Goal: Task Accomplishment & Management: Use online tool/utility

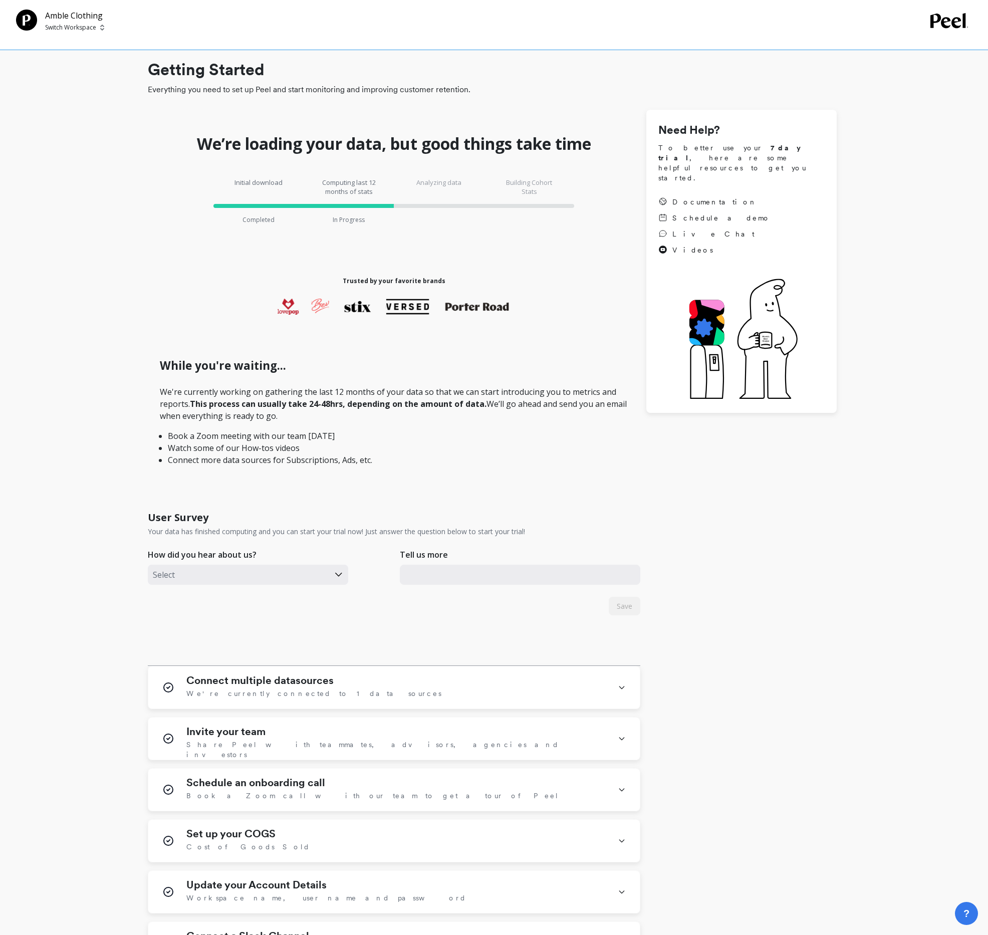
scroll to position [142, 0]
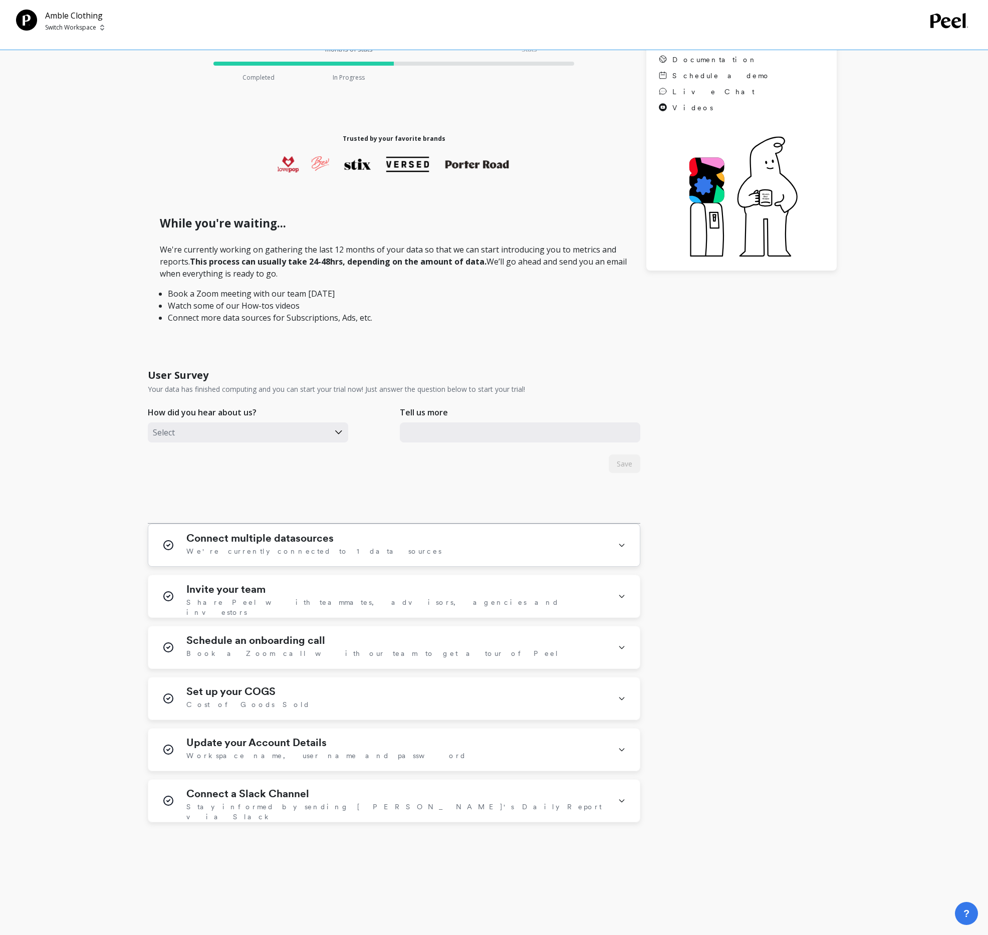
click at [334, 532] on div "Connect multiple datasources We're currently connected to 1 data sources" at bounding box center [396, 545] width 420 height 26
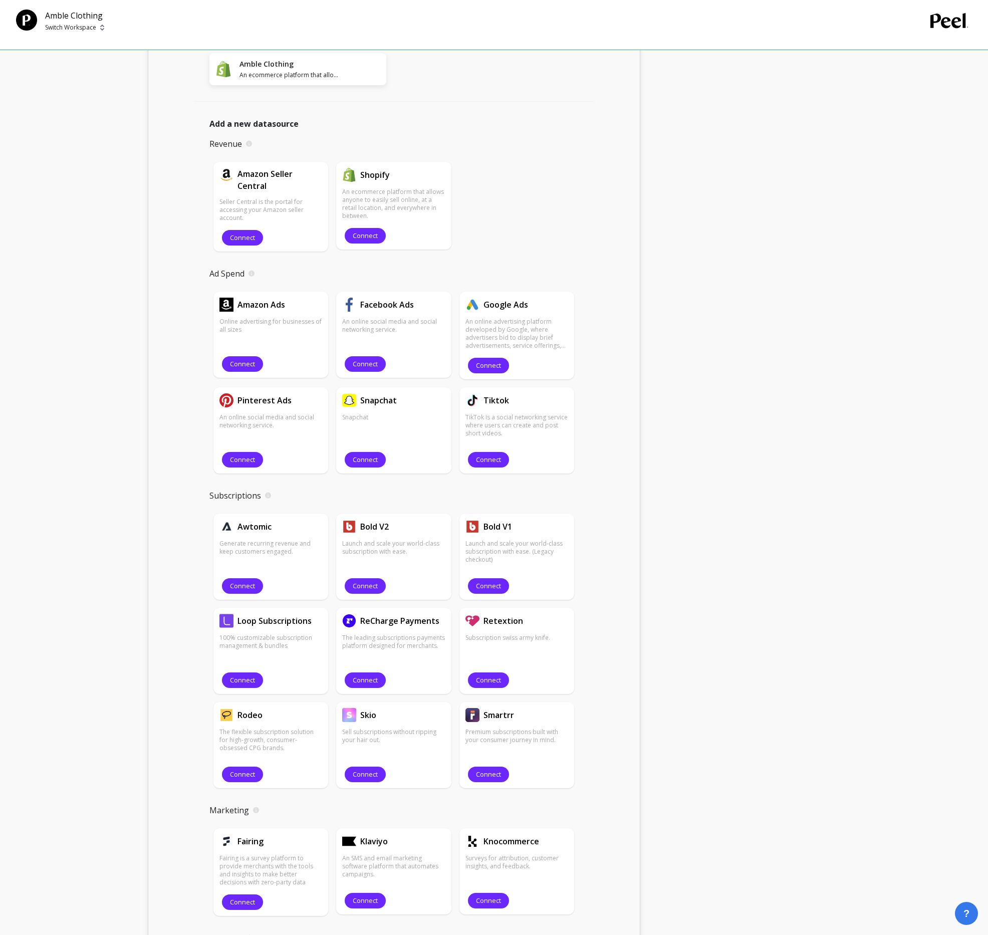
scroll to position [693, 0]
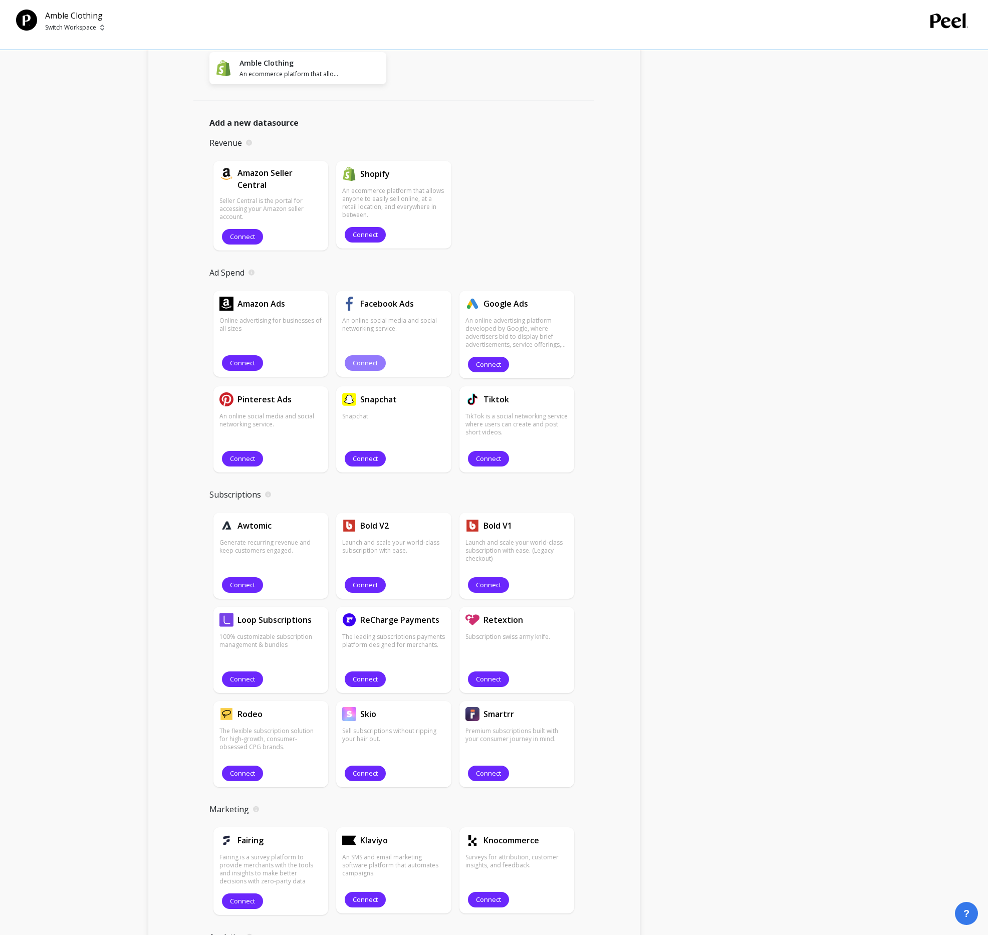
click at [373, 359] on span "Connect" at bounding box center [365, 363] width 25 height 10
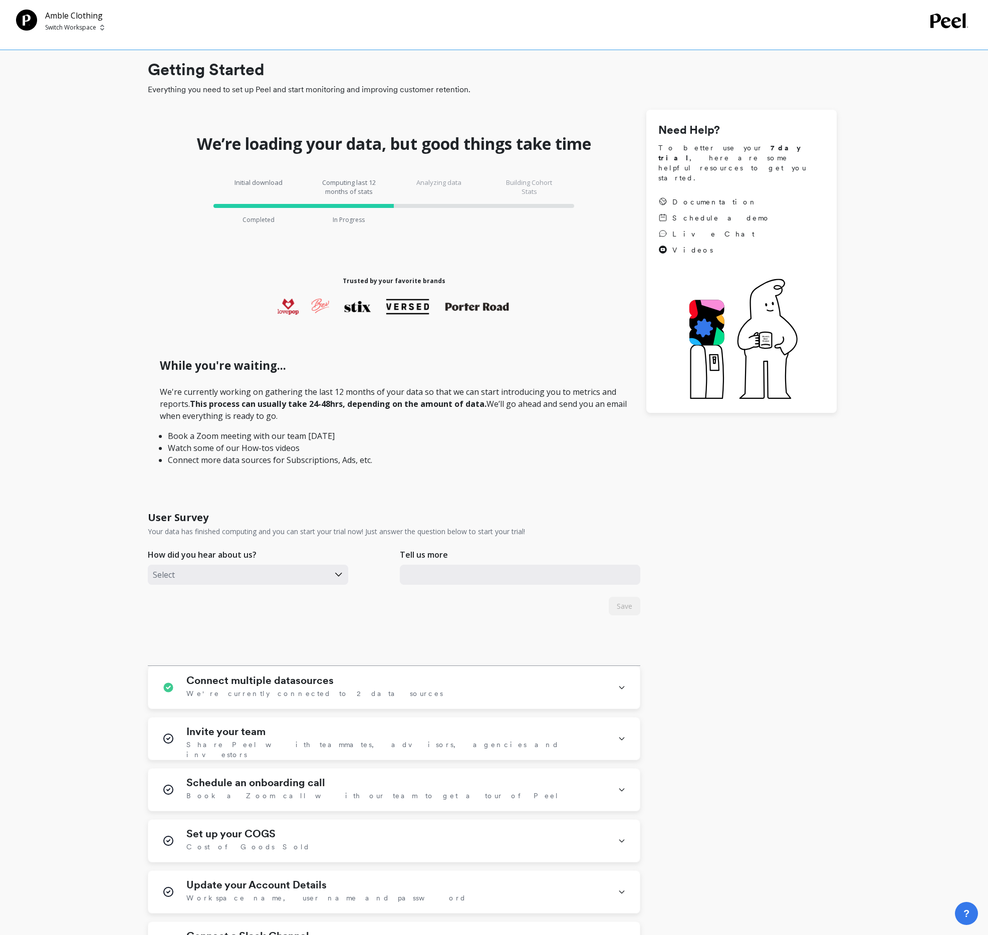
click at [58, 26] on p "Switch Workspace" at bounding box center [70, 28] width 51 height 8
click at [58, 25] on p "Switch Workspace" at bounding box center [70, 28] width 51 height 8
drag, startPoint x: 197, startPoint y: 404, endPoint x: 420, endPoint y: 404, distance: 222.6
click at [418, 404] on strong "This process can usually take 24-48hrs, depending on the amount of data." at bounding box center [338, 403] width 297 height 11
click at [420, 404] on strong "This process can usually take 24-48hrs, depending on the amount of data." at bounding box center [338, 403] width 297 height 11
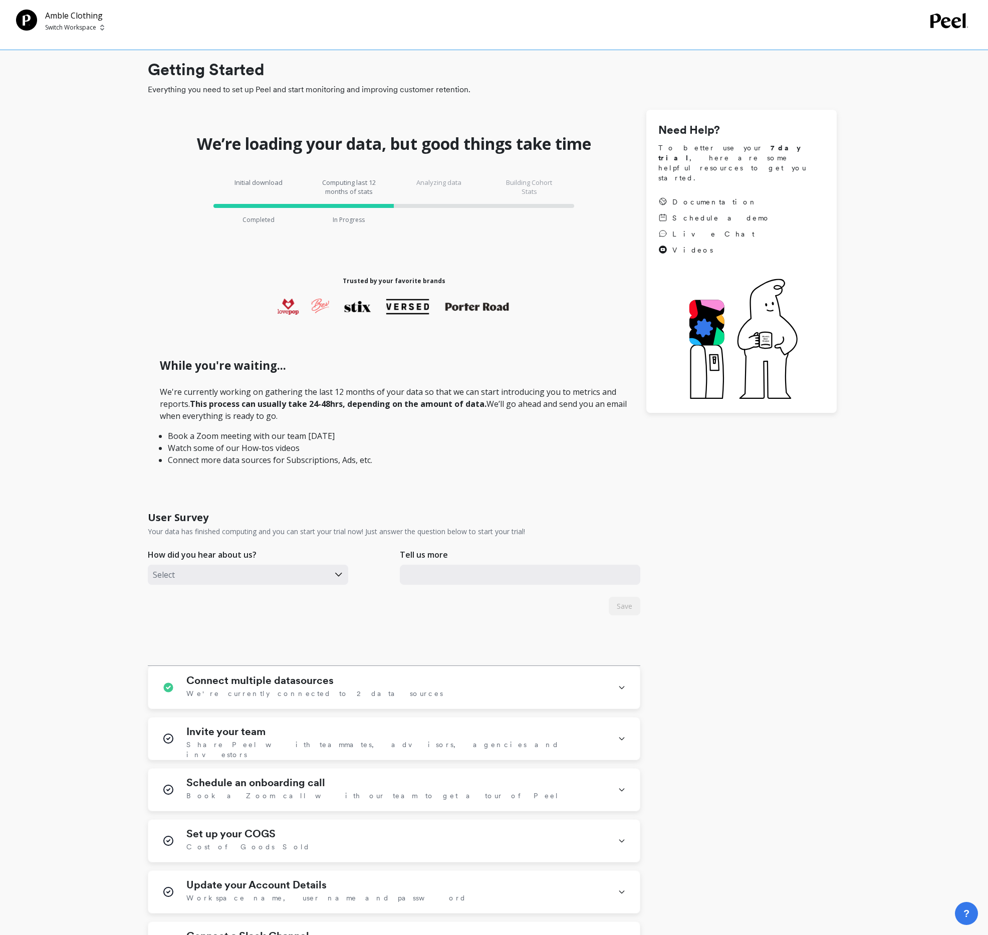
click at [133, 290] on div "Getting Started Everything you need to set up Peel and start monitoring and imp…" at bounding box center [492, 536] width 952 height 1057
